Goal: Information Seeking & Learning: Learn about a topic

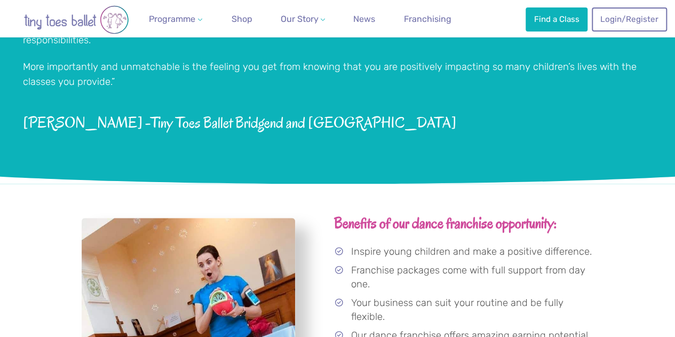
scroll to position [487, 0]
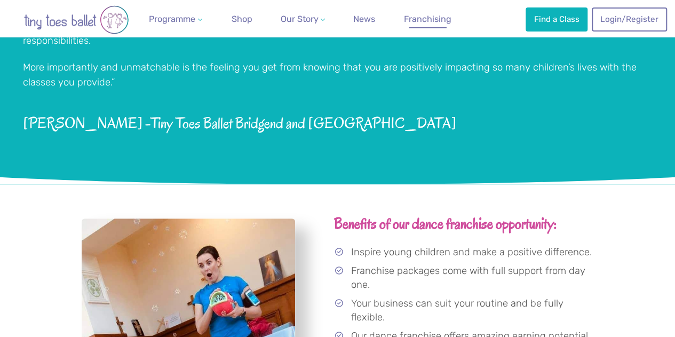
click at [408, 22] on span "Franchising" at bounding box center [428, 19] width 48 height 10
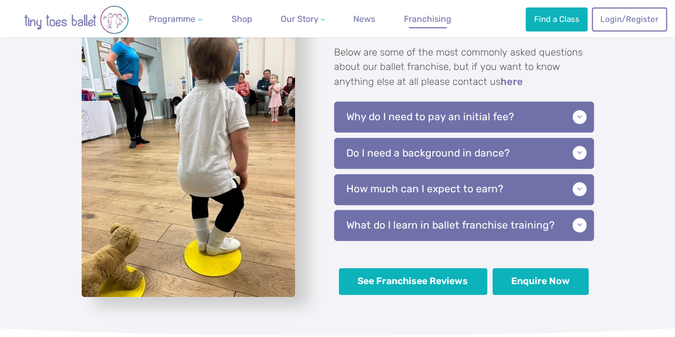
scroll to position [2317, 0]
